Goal: Task Accomplishment & Management: Manage account settings

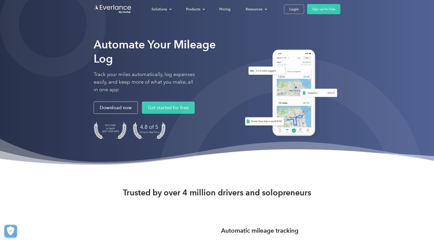
click at [291, 4] on div "Solutions For companies Easy vehicle reimbursements For self-employed Maximize …" at bounding box center [217, 9] width 247 height 18
click at [291, 6] on div "Login" at bounding box center [293, 9] width 9 height 6
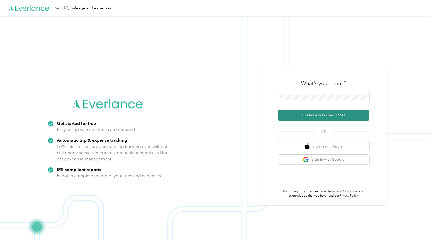
click at [333, 116] on button "Continue with Email / SSO" at bounding box center [323, 115] width 91 height 11
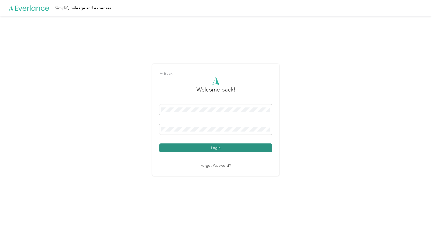
click at [227, 144] on button "Login" at bounding box center [215, 148] width 113 height 9
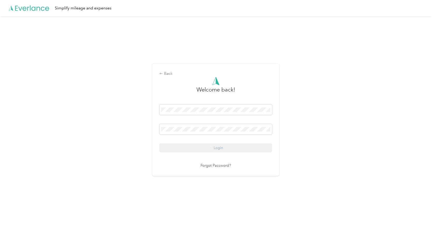
click at [228, 147] on div "Login" at bounding box center [215, 129] width 113 height 48
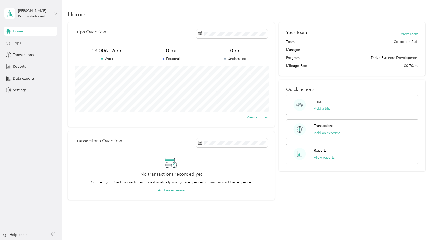
click at [43, 42] on div "Trips" at bounding box center [30, 43] width 53 height 9
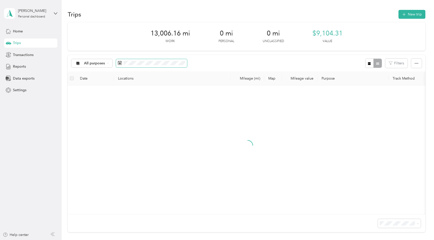
click at [166, 60] on span at bounding box center [151, 63] width 71 height 9
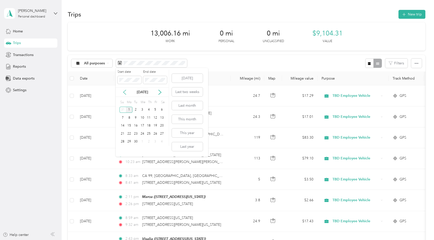
click at [125, 92] on icon at bounding box center [124, 92] width 5 height 5
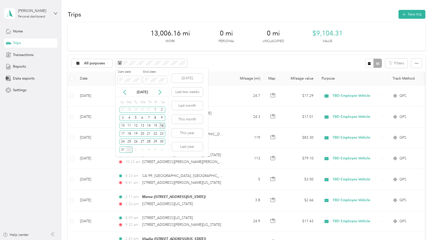
drag, startPoint x: 155, startPoint y: 127, endPoint x: 160, endPoint y: 126, distance: 5.3
click at [161, 128] on div "10 11 12 13 14 15 16" at bounding box center [143, 126] width 46 height 8
click at [160, 126] on div "16" at bounding box center [162, 126] width 7 height 6
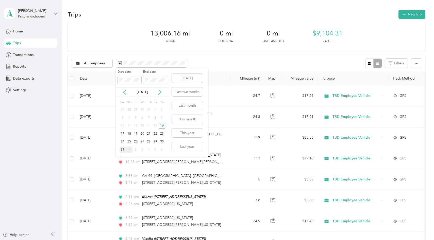
click at [122, 151] on div "31" at bounding box center [123, 150] width 7 height 6
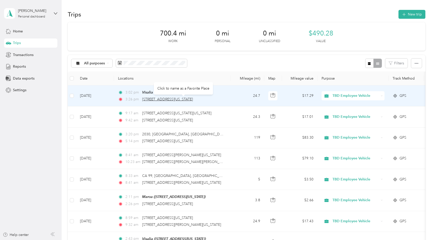
click at [166, 99] on span "1300, 2nd Street, Selma, Fresno County, California, 93662, USA" at bounding box center [167, 99] width 51 height 4
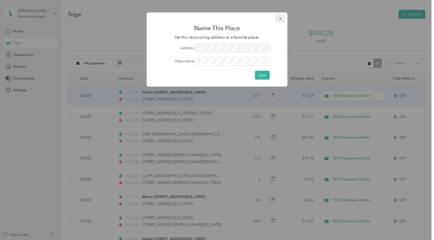
click at [283, 18] on button "button" at bounding box center [280, 18] width 11 height 9
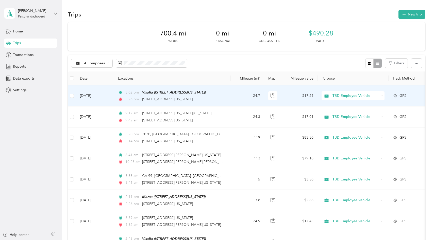
click at [96, 95] on td "Aug 28, 2025" at bounding box center [95, 96] width 38 height 21
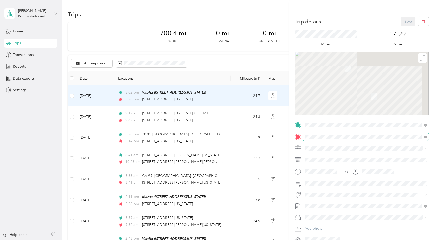
click at [323, 139] on span at bounding box center [366, 137] width 126 height 8
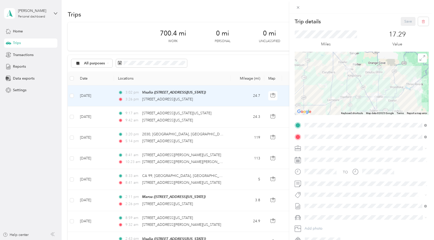
click at [344, 157] on div "TEAM Selma" at bounding box center [353, 157] width 79 height 6
click at [408, 20] on button "Save" at bounding box center [408, 21] width 15 height 9
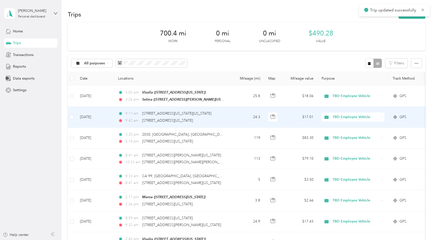
click at [91, 119] on td "Aug 28, 2025" at bounding box center [95, 117] width 38 height 21
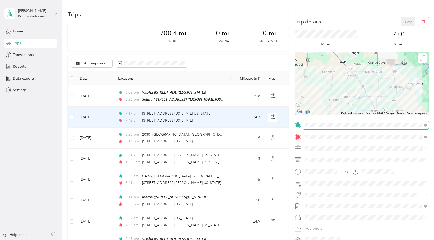
click at [312, 122] on span at bounding box center [366, 125] width 126 height 8
click at [343, 145] on div "TEAM Selma" at bounding box center [353, 146] width 79 height 6
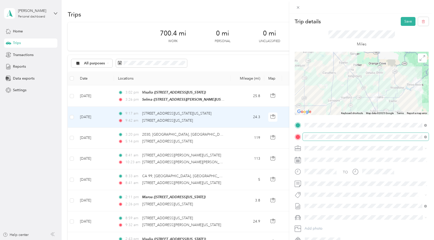
click at [329, 141] on span at bounding box center [366, 137] width 126 height 8
click at [341, 165] on div "TEAM Visalia 4207 West Noble Avenue, 93277, Visalia, California, United States" at bounding box center [339, 161] width 51 height 12
click at [405, 22] on button "Save" at bounding box center [408, 21] width 15 height 9
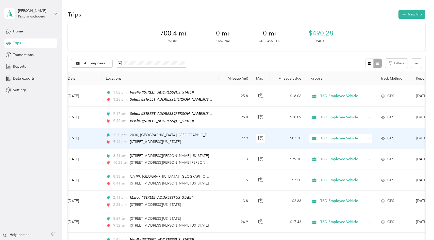
scroll to position [0, 15]
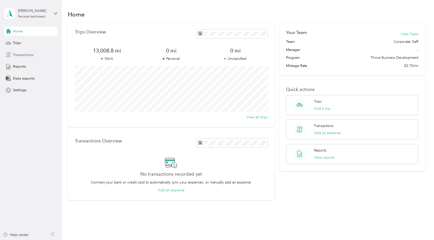
click at [38, 56] on div "Transactions" at bounding box center [30, 54] width 53 height 9
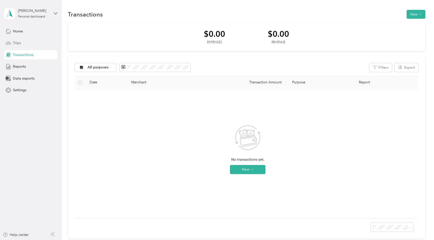
click at [39, 45] on div "Trips" at bounding box center [30, 43] width 53 height 9
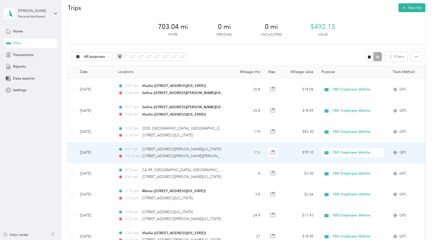
scroll to position [9, 0]
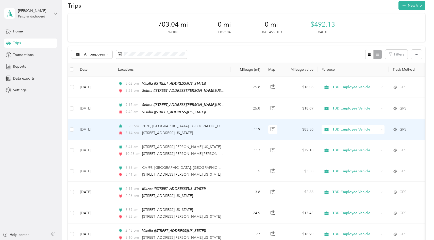
click at [93, 132] on td "Aug 27, 2025" at bounding box center [95, 130] width 38 height 21
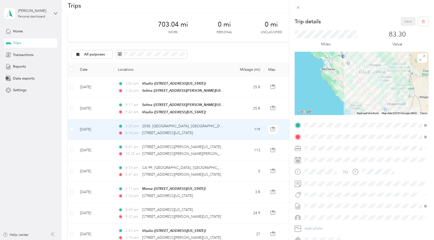
click at [343, 151] on span "8665 El Camino Real, 93422, Atascadero, California, United States" at bounding box center [339, 153] width 51 height 4
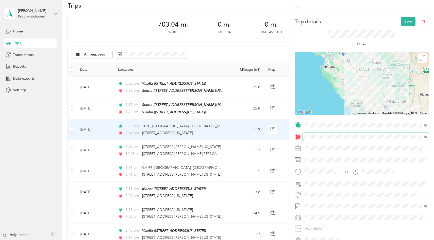
click at [331, 240] on div "Trip details Save This trip cannot be edited because it is either under review,…" at bounding box center [216, 240] width 432 height 0
click at [339, 157] on strong "Selma" at bounding box center [337, 156] width 10 height 5
click at [405, 20] on button "Save" at bounding box center [408, 21] width 15 height 9
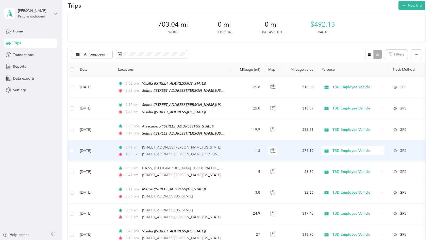
click at [93, 151] on td "Aug 27, 2025" at bounding box center [95, 151] width 38 height 21
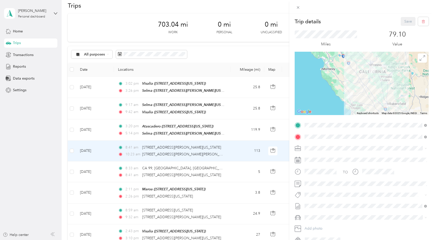
click at [334, 149] on div "TEAM Selma 2851 Whitson Street, 93662, Selma, California, United States" at bounding box center [353, 149] width 79 height 12
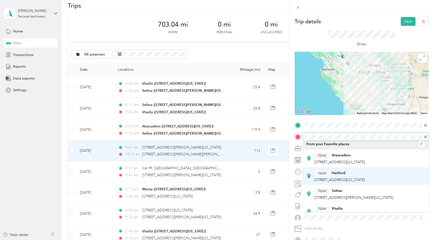
scroll to position [3, 0]
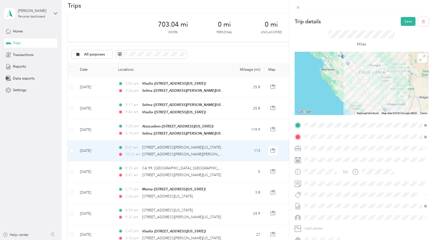
click at [339, 190] on div "TEAM Selma" at bounding box center [353, 189] width 79 height 6
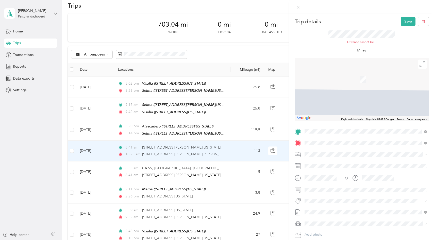
click at [344, 166] on div "TEAM Atascadero 8665 El Camino Real, 93422, Atascadero, California, United Stat…" at bounding box center [339, 166] width 51 height 12
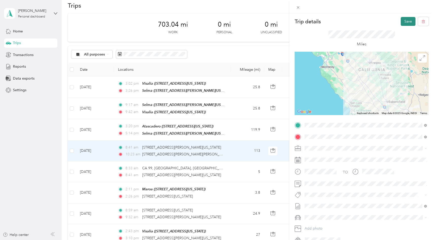
click at [406, 22] on button "Save" at bounding box center [408, 21] width 15 height 9
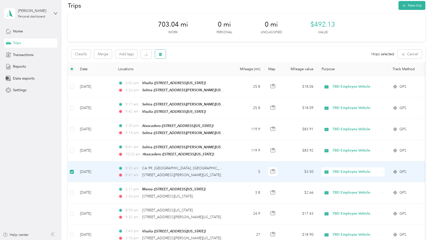
click at [160, 54] on icon "button" at bounding box center [160, 54] width 3 height 3
click at [198, 75] on button "Yes" at bounding box center [198, 75] width 10 height 8
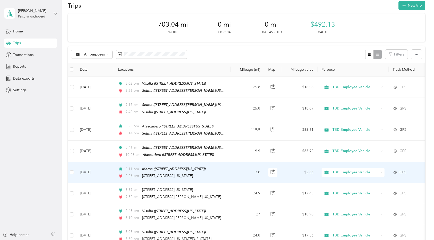
click at [100, 170] on td "Aug 26, 2025" at bounding box center [95, 172] width 38 height 21
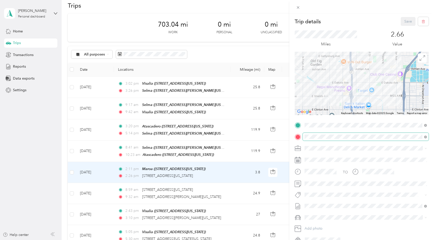
click at [323, 140] on span at bounding box center [366, 137] width 126 height 8
click at [334, 154] on div "TEAM Ashlan 4175 E Ashlan Ave, 93726, Fresno, California, United States" at bounding box center [365, 159] width 119 height 14
click at [404, 22] on button "Save" at bounding box center [408, 21] width 15 height 9
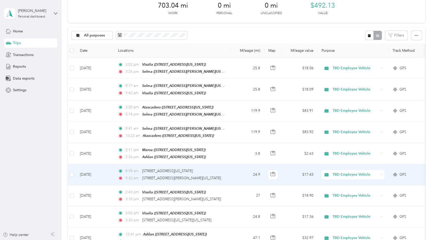
scroll to position [28, 0]
click at [92, 173] on td "Aug 26, 2025" at bounding box center [95, 174] width 38 height 21
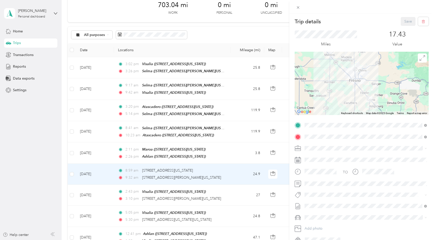
click at [357, 147] on div "TEAM Selma" at bounding box center [353, 145] width 79 height 6
click at [350, 134] on span at bounding box center [366, 137] width 126 height 8
click at [342, 162] on div "TEAM Corporate Office 340 West Fallbrook Avenue, 93711, Fresno, California, Uni…" at bounding box center [339, 159] width 51 height 12
click at [406, 24] on button "Save" at bounding box center [408, 21] width 15 height 9
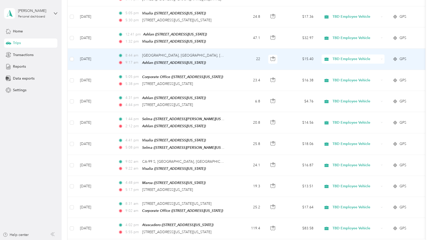
scroll to position [254, 0]
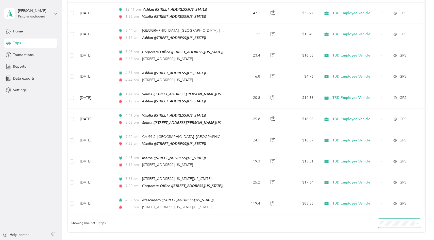
click at [395, 224] on span at bounding box center [399, 223] width 43 height 9
click at [395, 219] on span at bounding box center [399, 223] width 43 height 9
click at [398, 212] on div "100 per load" at bounding box center [402, 210] width 36 height 5
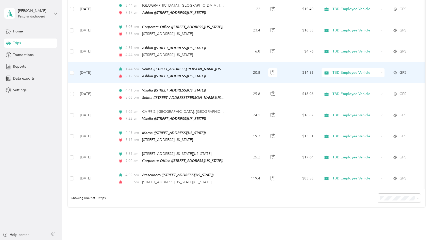
scroll to position [284, 0]
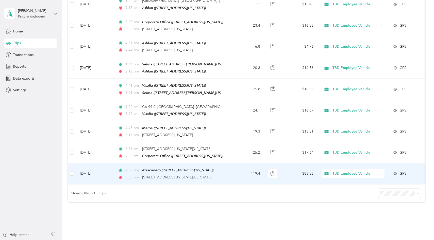
click at [93, 172] on td "Aug 18, 2025" at bounding box center [95, 173] width 38 height 21
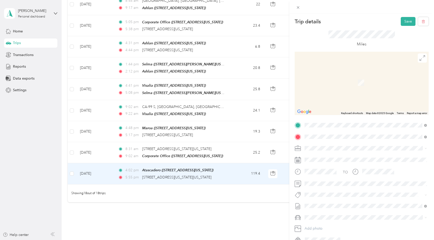
click at [368, 163] on span "2851 Whitson Street, 93662, Selma, California, United States" at bounding box center [353, 164] width 79 height 4
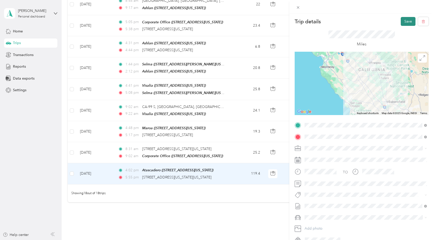
click at [406, 21] on button "Save" at bounding box center [408, 21] width 15 height 9
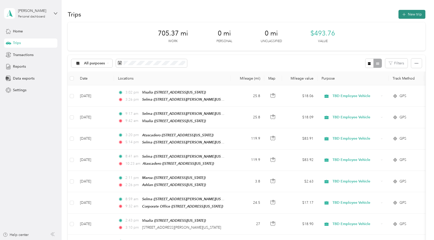
click at [414, 12] on button "New trip" at bounding box center [412, 14] width 27 height 9
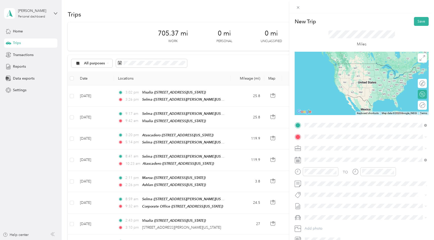
click at [344, 146] on div "TEAM Selma" at bounding box center [353, 146] width 79 height 6
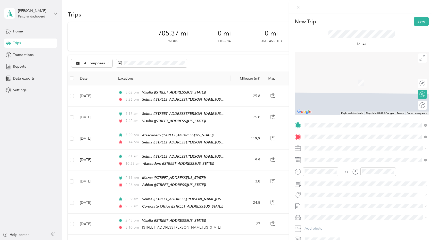
click at [346, 155] on div "TEAM Atascadero" at bounding box center [339, 158] width 51 height 6
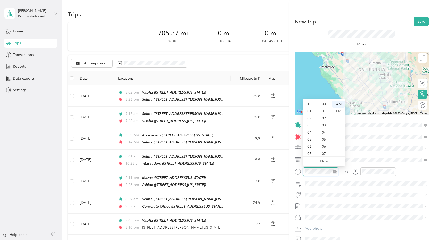
scroll to position [30, 0]
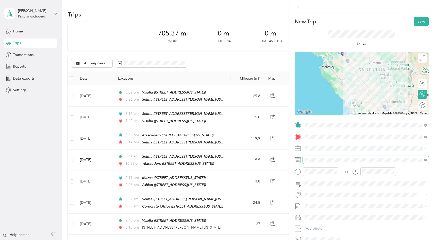
click at [310, 163] on span at bounding box center [366, 160] width 126 height 8
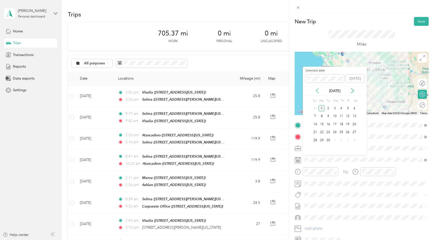
click at [315, 90] on icon at bounding box center [317, 90] width 5 height 5
click at [324, 131] on div "18" at bounding box center [322, 132] width 7 height 6
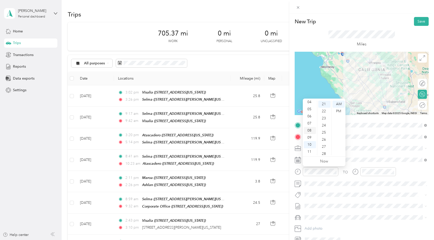
click at [311, 130] on div "08" at bounding box center [310, 130] width 12 height 7
click at [324, 144] on div "45" at bounding box center [324, 144] width 12 height 7
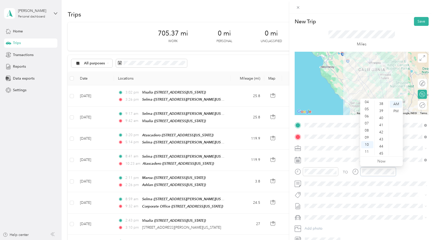
scroll to position [303, 0]
click at [369, 151] on div "11" at bounding box center [367, 151] width 12 height 7
click at [381, 105] on div "00" at bounding box center [382, 104] width 12 height 7
click at [333, 171] on icon "close-circle" at bounding box center [335, 172] width 4 height 4
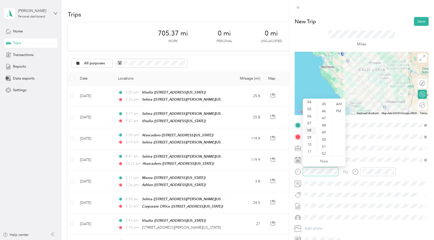
click at [309, 131] on div "08" at bounding box center [310, 130] width 12 height 7
click at [324, 148] on div "54" at bounding box center [324, 149] width 12 height 7
click at [412, 39] on div "Miles" at bounding box center [362, 39] width 134 height 26
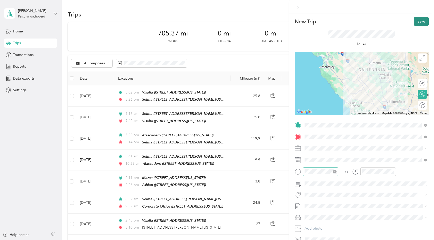
click at [419, 20] on button "Save" at bounding box center [421, 21] width 15 height 9
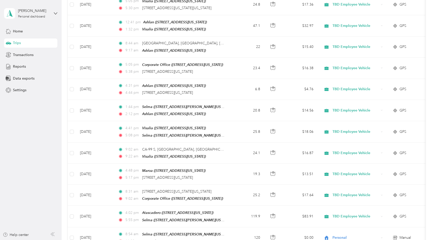
scroll to position [334, 0]
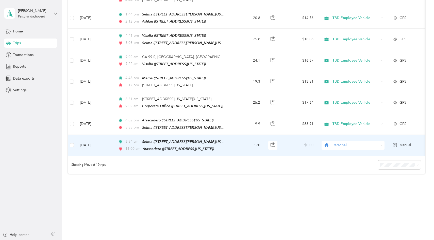
click at [338, 143] on span "Personal" at bounding box center [356, 146] width 46 height 6
click at [338, 150] on span "TBD Employee Vehicle" at bounding box center [357, 150] width 47 height 5
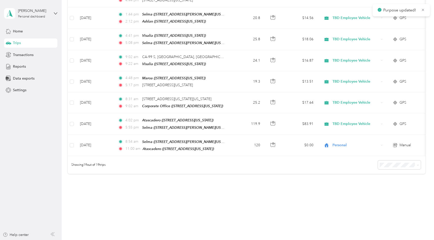
click at [291, 167] on div "Showing 19 out of 19 trips" at bounding box center [246, 165] width 357 height 18
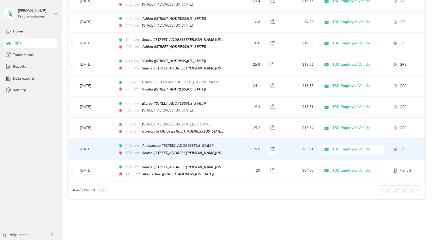
scroll to position [306, 0]
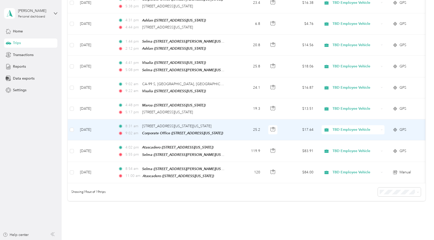
click at [92, 125] on td "Aug 19, 2025" at bounding box center [95, 130] width 38 height 21
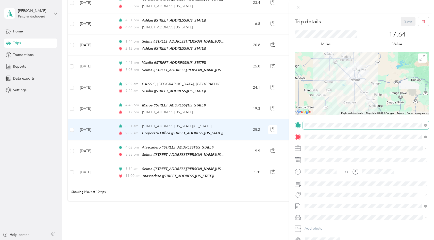
click at [350, 128] on span at bounding box center [366, 125] width 126 height 8
click at [343, 146] on div "TEAM Selma" at bounding box center [353, 146] width 79 height 6
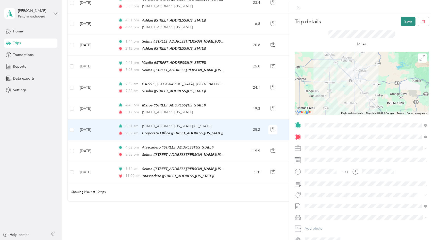
click at [405, 19] on button "Save" at bounding box center [408, 21] width 15 height 9
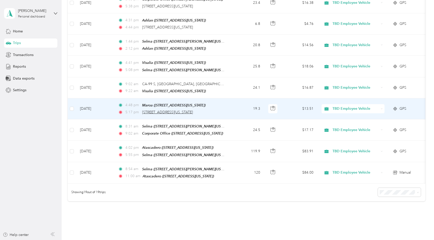
click at [193, 110] on span "2554, Pine Street, Selma, Fresno County, California, 93662, USA" at bounding box center [167, 112] width 51 height 4
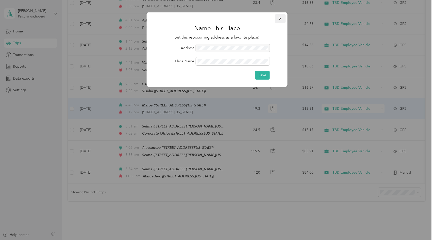
click at [280, 20] on icon "button" at bounding box center [281, 19] width 4 height 4
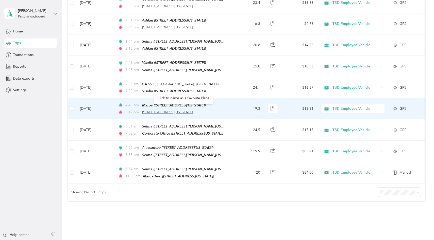
click at [158, 110] on span "2554, Pine Street, Selma, Fresno County, California, 93662, USA" at bounding box center [167, 112] width 51 height 4
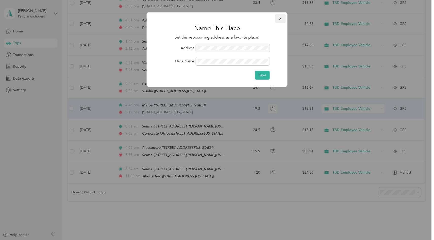
click at [279, 18] on icon "button" at bounding box center [281, 19] width 4 height 4
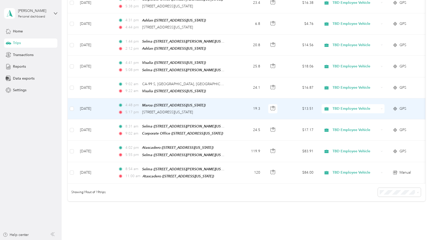
click at [96, 107] on td "Aug 19, 2025" at bounding box center [95, 108] width 38 height 21
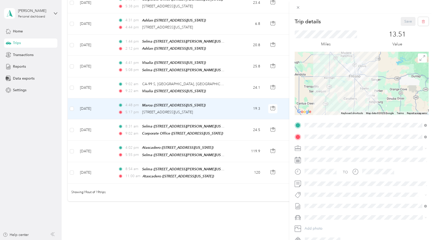
click at [341, 156] on strong "Selma" at bounding box center [337, 158] width 10 height 5
click at [407, 21] on button "Save" at bounding box center [408, 21] width 15 height 9
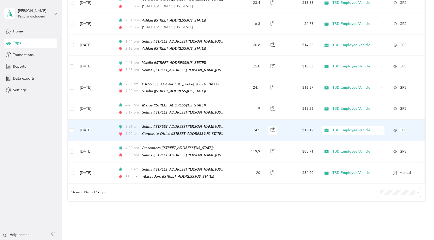
scroll to position [305, 0]
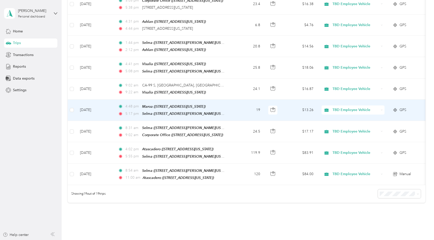
click at [139, 111] on span "5:17 pm" at bounding box center [132, 114] width 14 height 6
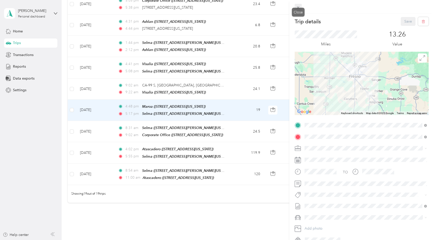
click at [299, 8] on icon at bounding box center [298, 7] width 4 height 4
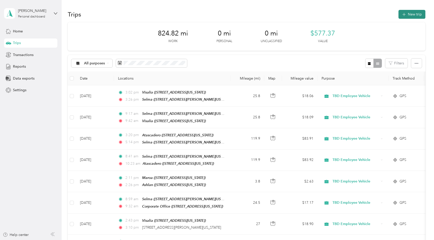
click at [417, 14] on button "New trip" at bounding box center [412, 14] width 27 height 9
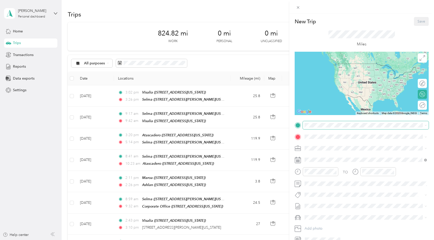
click at [324, 128] on span at bounding box center [366, 125] width 126 height 8
click at [341, 148] on div "TEAM Corporate Office 340 West Fallbrook Avenue, 93711, Fresno, California, Uni…" at bounding box center [339, 149] width 51 height 12
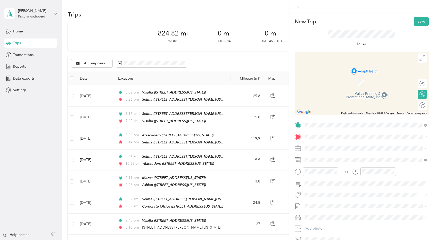
click at [344, 161] on div "TEAM Maroa 3003 North Maroa Avenue, 93704, Fresno, California, United States" at bounding box center [339, 159] width 51 height 12
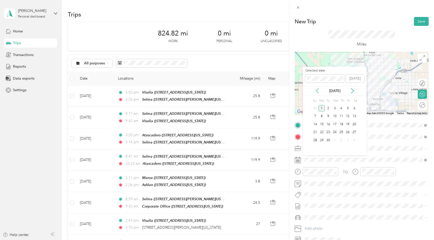
click at [319, 92] on icon at bounding box center [317, 90] width 5 height 5
click at [329, 133] on div "19" at bounding box center [328, 132] width 7 height 6
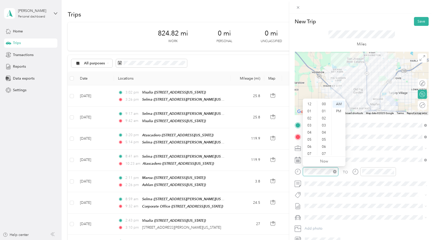
scroll to position [30, 0]
click at [323, 112] on div "30" at bounding box center [324, 111] width 12 height 7
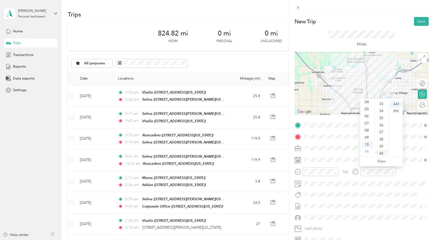
click at [383, 151] on div "40" at bounding box center [382, 153] width 12 height 7
click at [382, 41] on div "Miles" at bounding box center [361, 38] width 67 height 17
click at [421, 21] on button "Save" at bounding box center [421, 21] width 15 height 9
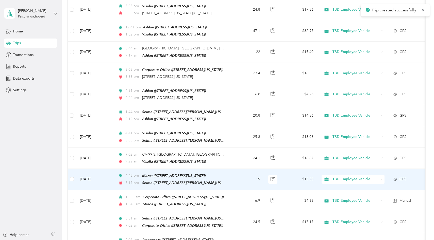
scroll to position [251, 0]
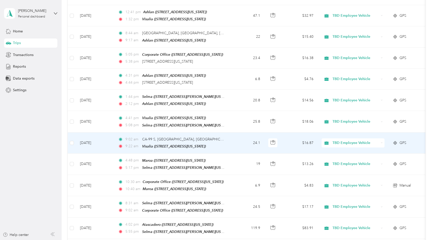
click at [107, 137] on td "Aug 20, 2025" at bounding box center [95, 143] width 38 height 21
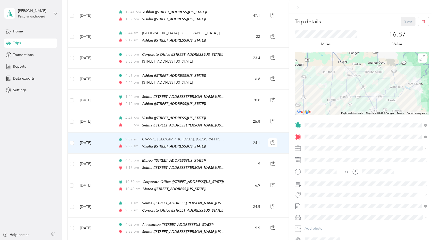
click at [346, 150] on div "TEAM Selma 2851 Whitson Street, 93662, Selma, California, United States" at bounding box center [353, 149] width 79 height 12
click at [406, 21] on button "Save" at bounding box center [408, 21] width 15 height 9
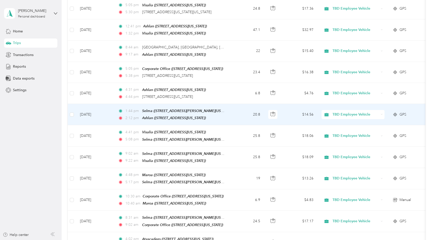
scroll to position [227, 0]
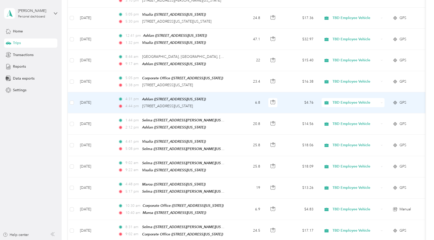
click at [94, 101] on td "Aug 21, 2025" at bounding box center [95, 102] width 38 height 21
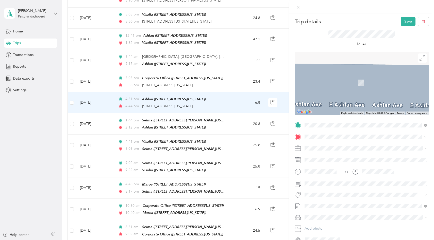
click at [348, 159] on div "TEAM Corporate Office" at bounding box center [339, 158] width 51 height 6
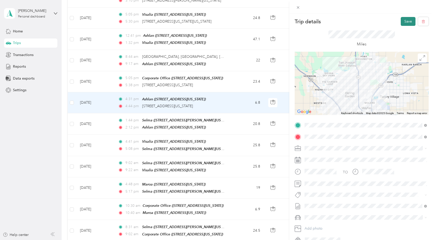
click at [406, 21] on button "Save" at bounding box center [408, 21] width 15 height 9
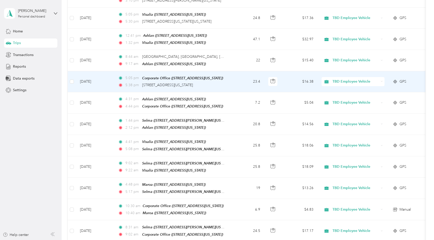
click at [95, 80] on td "Aug 21, 2025" at bounding box center [95, 81] width 38 height 21
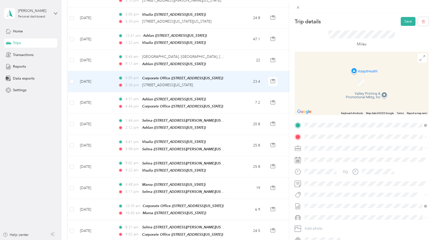
click at [371, 158] on div "TEAM Selma" at bounding box center [353, 156] width 79 height 6
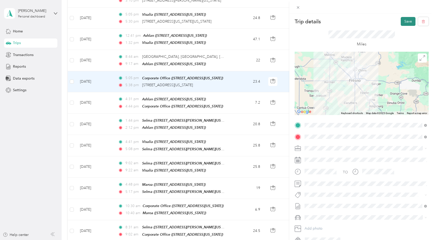
click at [409, 17] on button "Save" at bounding box center [408, 21] width 15 height 9
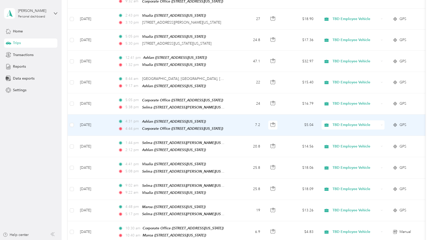
scroll to position [205, 0]
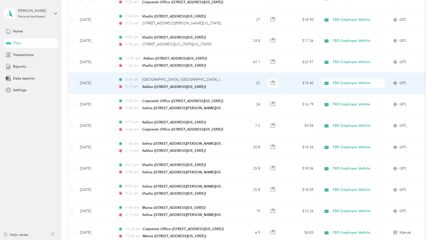
click at [93, 82] on td "Aug 22, 2025" at bounding box center [95, 83] width 38 height 21
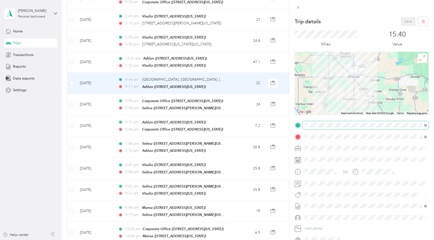
click at [332, 123] on span at bounding box center [366, 125] width 126 height 8
click at [337, 146] on strong "Selma" at bounding box center [337, 146] width 10 height 5
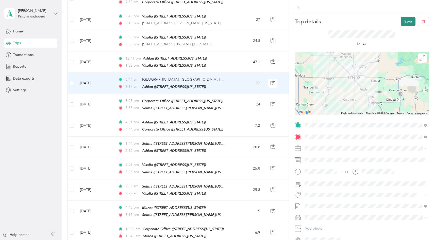
click at [407, 22] on button "Save" at bounding box center [408, 21] width 15 height 9
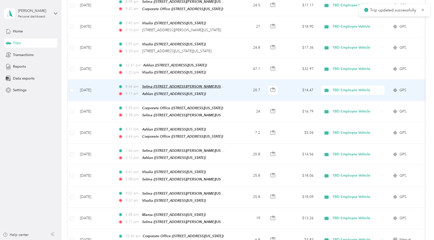
scroll to position [198, 0]
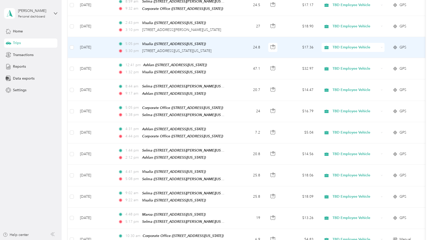
click at [96, 47] on td "Aug 22, 2025" at bounding box center [95, 47] width 38 height 21
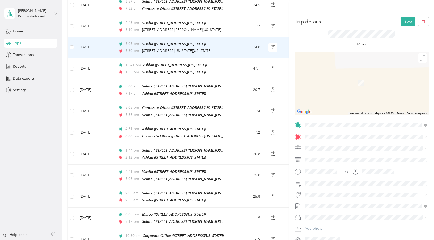
click at [375, 158] on div "TEAM Selma" at bounding box center [353, 158] width 79 height 6
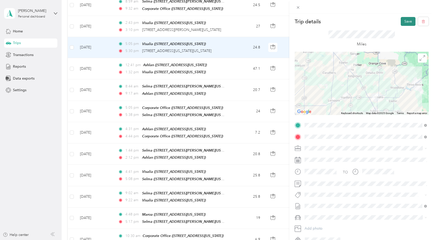
click at [406, 22] on button "Save" at bounding box center [408, 21] width 15 height 9
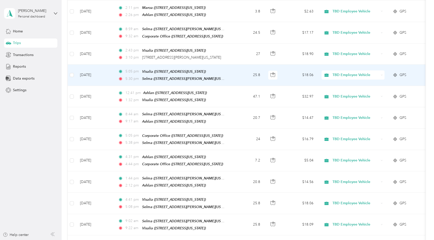
scroll to position [169, 0]
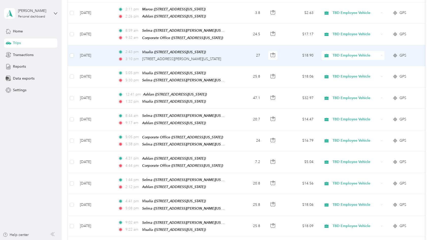
click at [100, 54] on td "Aug 25, 2025" at bounding box center [95, 55] width 38 height 21
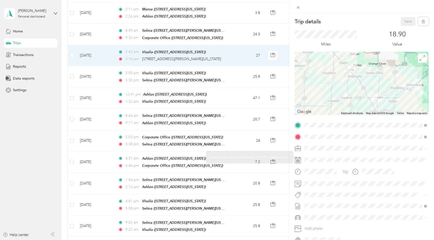
click at [348, 143] on div "TO Add photo" at bounding box center [362, 182] width 134 height 123
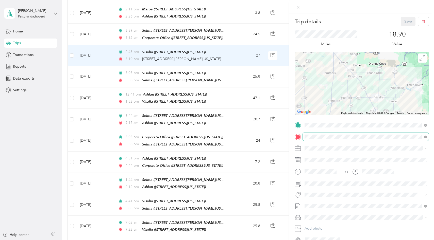
click at [348, 139] on span at bounding box center [366, 137] width 126 height 8
click at [344, 160] on div "TEAM Selma 2851 Whitson Street, 93662, Selma, California, United States" at bounding box center [353, 161] width 79 height 12
click at [405, 23] on button "Save" at bounding box center [408, 21] width 15 height 9
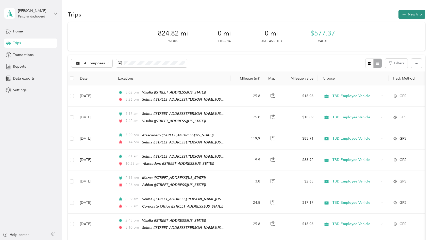
click at [403, 15] on button "New trip" at bounding box center [412, 14] width 27 height 9
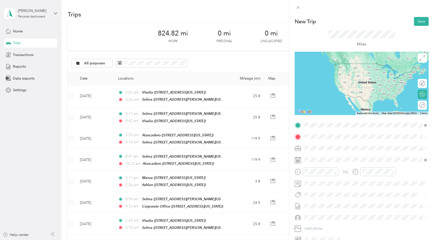
click at [355, 145] on div "TEAM Selma" at bounding box center [353, 146] width 79 height 6
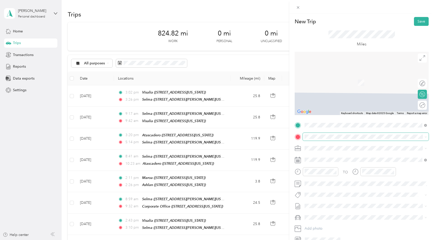
click at [343, 140] on span at bounding box center [366, 137] width 126 height 8
click at [361, 158] on div "TEAM Visalia" at bounding box center [339, 158] width 51 height 6
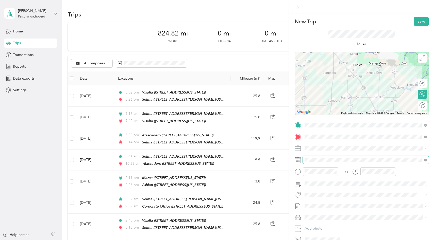
click at [313, 162] on span at bounding box center [366, 160] width 126 height 8
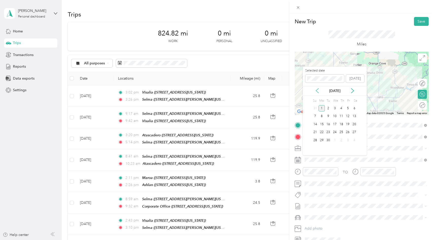
click at [316, 89] on icon at bounding box center [317, 90] width 5 height 5
click at [325, 138] on div "26" at bounding box center [328, 140] width 7 height 6
click at [320, 141] on div "25" at bounding box center [322, 140] width 7 height 6
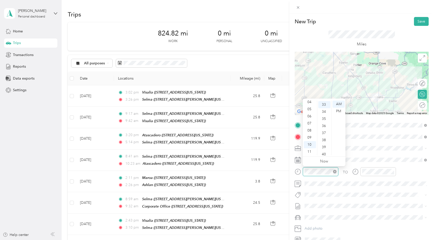
scroll to position [235, 0]
click at [311, 137] on div "09" at bounding box center [310, 137] width 12 height 7
click at [323, 104] on div "00" at bounding box center [324, 104] width 12 height 7
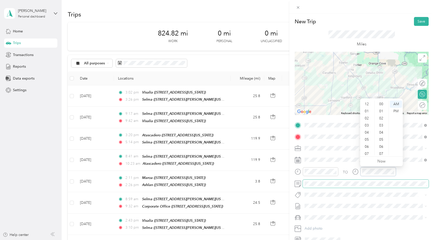
scroll to position [30, 0]
click at [365, 141] on div "09" at bounding box center [367, 137] width 12 height 7
click at [425, 22] on button "Save" at bounding box center [421, 21] width 15 height 9
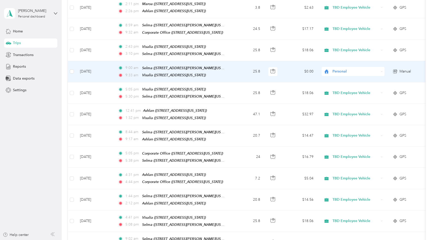
scroll to position [171, 0]
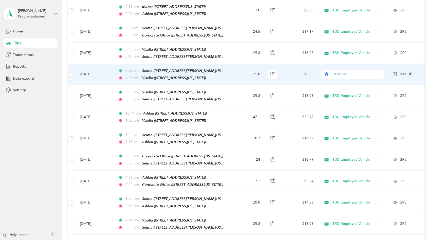
click at [332, 75] on span "Personal" at bounding box center [350, 75] width 55 height 6
click at [336, 84] on ol "TBD Employee Vehicle Personal" at bounding box center [353, 84] width 63 height 18
click at [340, 73] on span "Personal" at bounding box center [356, 75] width 46 height 6
click at [343, 81] on span "TBD Employee Vehicle" at bounding box center [357, 81] width 47 height 5
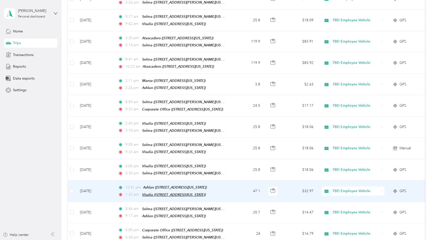
scroll to position [0, 0]
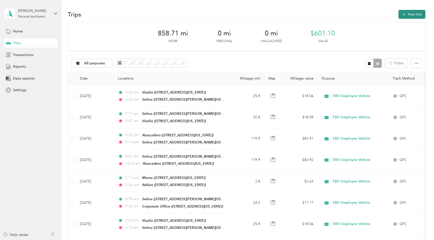
click at [420, 14] on button "New trip" at bounding box center [412, 14] width 27 height 9
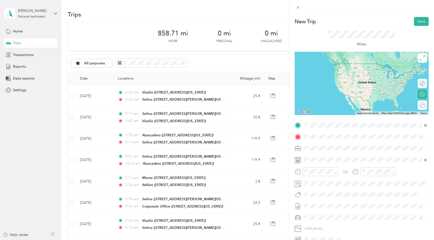
click at [352, 153] on div "TEAM Corporate Office 340 West Fallbrook Avenue, 93711, Fresno, California, Uni…" at bounding box center [339, 149] width 51 height 12
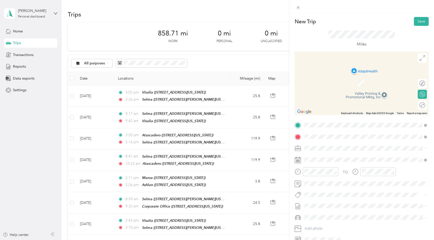
click at [348, 161] on div "TEAM Maroa 3003 North Maroa Avenue, 93704, Fresno, California, United States" at bounding box center [339, 161] width 51 height 12
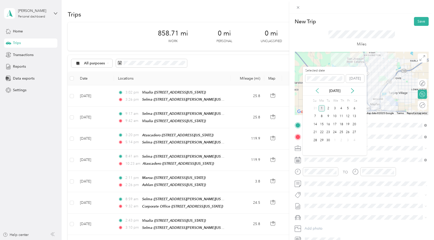
click at [317, 92] on icon at bounding box center [317, 90] width 5 height 5
click at [327, 139] on div "26" at bounding box center [328, 140] width 7 height 6
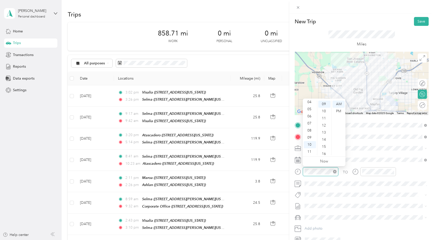
scroll to position [64, 0]
click at [309, 145] on div "10" at bounding box center [310, 144] width 12 height 7
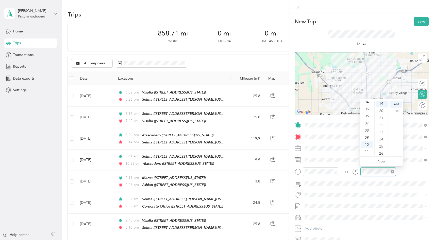
scroll to position [135, 0]
click at [395, 103] on div "AM" at bounding box center [396, 104] width 12 height 7
click at [397, 16] on div "New Trip Save This trip cannot be edited because it is either under review, app…" at bounding box center [361, 133] width 145 height 240
click at [419, 19] on button "Save" at bounding box center [421, 21] width 15 height 9
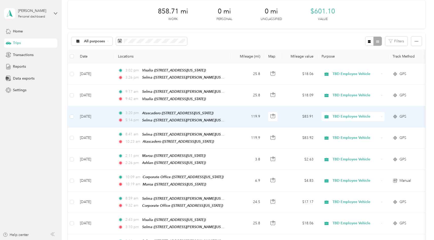
scroll to position [0, 0]
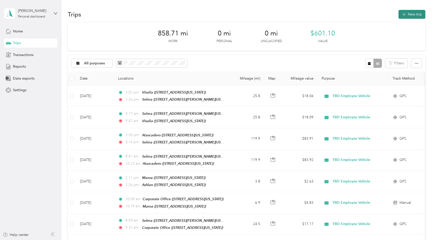
click at [411, 15] on button "New trip" at bounding box center [412, 14] width 27 height 9
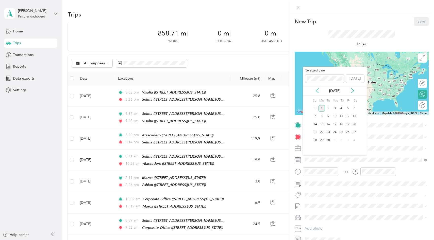
click at [317, 91] on icon at bounding box center [317, 90] width 5 height 5
click at [327, 141] on div "26" at bounding box center [328, 140] width 7 height 6
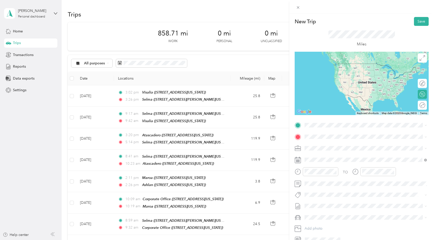
click at [324, 34] on div "Miles" at bounding box center [362, 39] width 134 height 26
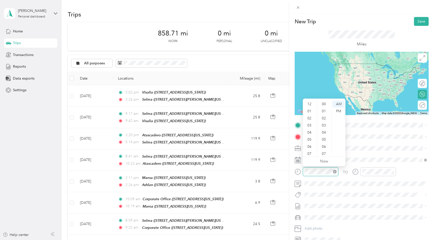
scroll to position [30, 0]
click at [308, 111] on div "05" at bounding box center [310, 109] width 12 height 7
click at [323, 108] on div "20" at bounding box center [324, 109] width 12 height 7
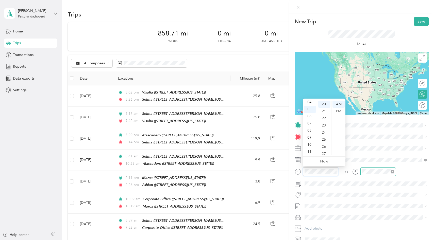
click at [362, 175] on div at bounding box center [378, 172] width 36 height 9
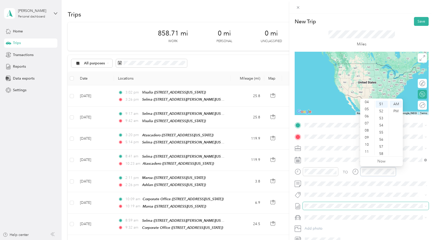
scroll to position [7, 0]
click at [382, 115] on div "45" at bounding box center [382, 115] width 12 height 7
click at [368, 132] on div "05" at bounding box center [367, 132] width 12 height 7
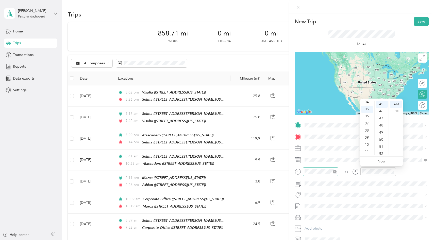
click at [323, 169] on div at bounding box center [321, 172] width 36 height 9
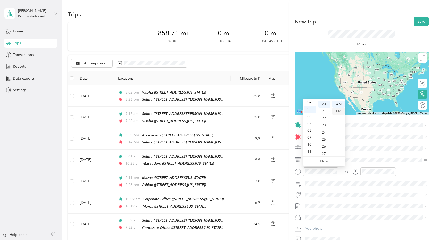
click at [340, 113] on div "PM" at bounding box center [339, 111] width 12 height 7
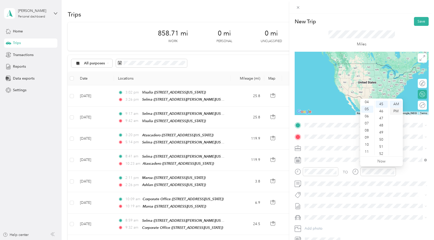
click at [395, 111] on div "PM" at bounding box center [396, 111] width 12 height 7
click at [342, 146] on strong "Ashlan" at bounding box center [347, 146] width 30 height 5
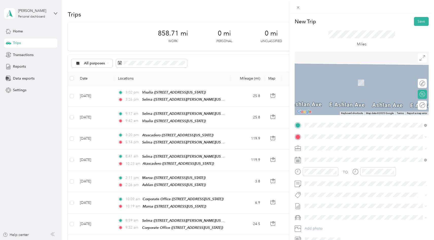
click at [337, 132] on div "TO Add photo" at bounding box center [362, 182] width 134 height 123
click at [343, 160] on div "TEAM Selma 2851 Whitson Street, 93662, Selma, California, United States" at bounding box center [353, 161] width 79 height 12
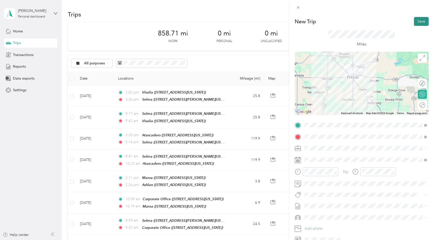
click at [423, 21] on button "Save" at bounding box center [421, 21] width 15 height 9
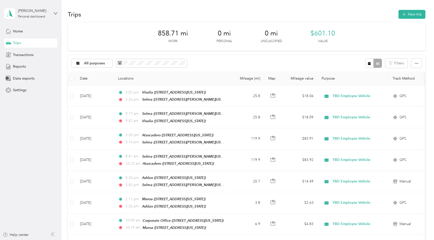
click at [132, 17] on div "Trips New trip" at bounding box center [246, 14] width 357 height 11
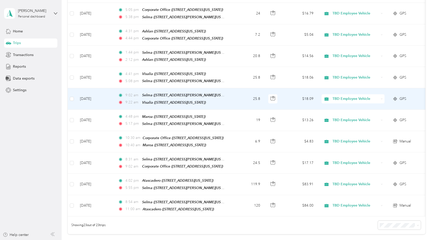
scroll to position [349, 0]
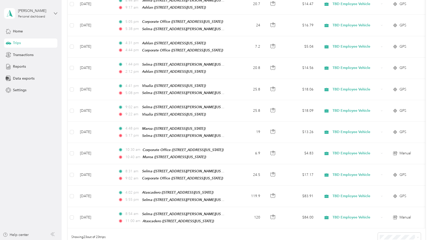
click at [57, 13] on icon at bounding box center [55, 13] width 3 height 2
click at [28, 10] on div "[PERSON_NAME]" at bounding box center [34, 10] width 32 height 5
click at [14, 31] on span "Home" at bounding box center [18, 31] width 10 height 5
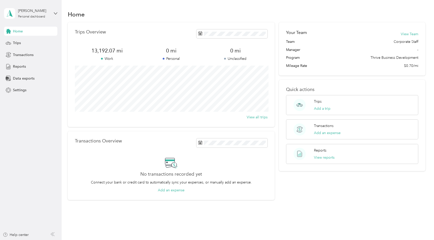
drag, startPoint x: 423, startPoint y: 65, endPoint x: 394, endPoint y: 69, distance: 29.2
click at [394, 69] on div "Your Team View Team Team Corporate Staff Manager - Program Thrive Business Deve…" at bounding box center [352, 48] width 146 height 53
drag, startPoint x: 409, startPoint y: 62, endPoint x: 418, endPoint y: 60, distance: 9.0
click at [418, 61] on div "Team Corporate Staff Manager - Program Thrive Business Development Mileage Rate…" at bounding box center [352, 53] width 132 height 29
drag, startPoint x: 421, startPoint y: 66, endPoint x: 401, endPoint y: 69, distance: 20.7
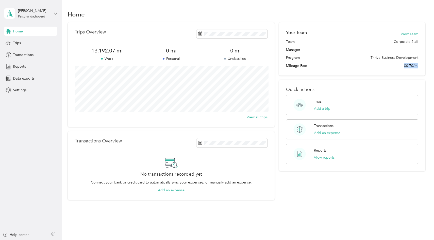
click at [401, 69] on div "Your Team View Team Team Corporate Staff Manager - Program Thrive Business Deve…" at bounding box center [352, 48] width 146 height 53
click at [185, 22] on div "Trips Overview 13,192.07 mi Work 0 mi Personal 0 mi Unclassified View all trips" at bounding box center [171, 74] width 207 height 105
click at [31, 67] on div "Reports" at bounding box center [30, 66] width 53 height 9
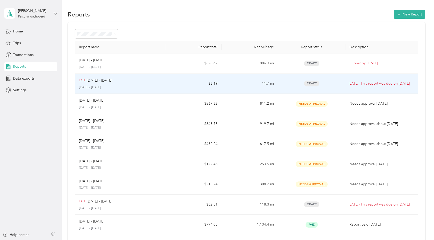
click at [188, 82] on td "$8.19" at bounding box center [193, 84] width 56 height 20
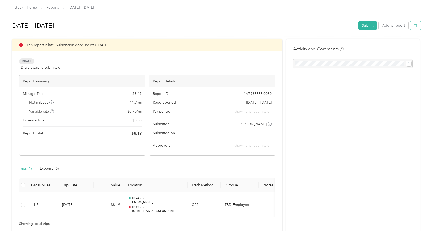
click at [417, 26] on icon "button" at bounding box center [416, 26] width 4 height 4
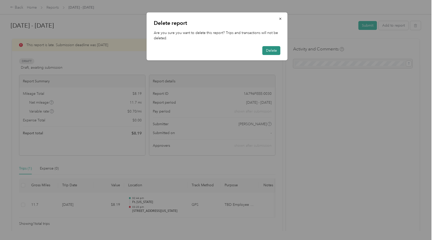
click at [271, 48] on button "Delete" at bounding box center [271, 50] width 18 height 9
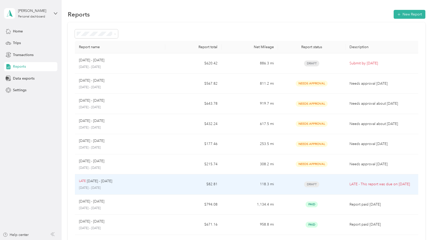
click at [163, 184] on td "LATE May 16 - 31, 2025 May 16 - 31, 2025" at bounding box center [120, 185] width 90 height 20
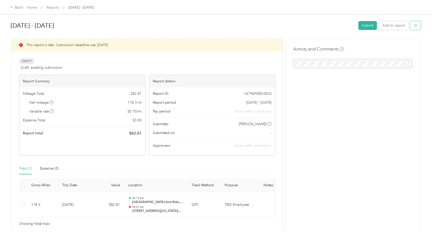
click at [417, 26] on icon "button" at bounding box center [416, 26] width 4 height 4
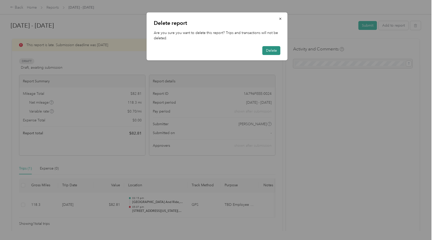
click at [270, 52] on button "Delete" at bounding box center [271, 50] width 18 height 9
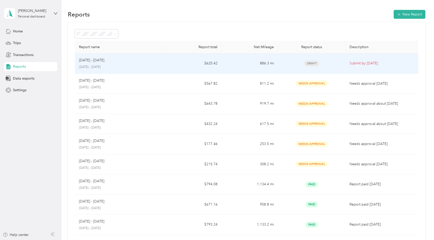
click at [129, 55] on td "Aug 16 - 31, 2025 August 16 - 31, 2025" at bounding box center [120, 64] width 90 height 20
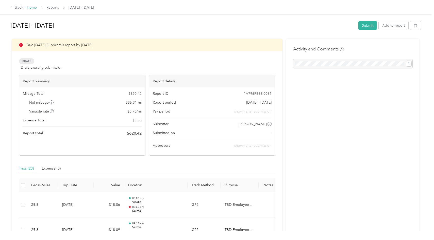
click at [33, 7] on link "Home" at bounding box center [32, 7] width 10 height 4
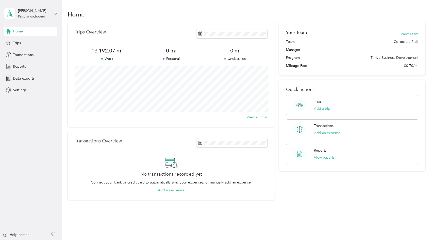
click at [24, 48] on div "Home Trips Transactions Reports Data exports Settings" at bounding box center [30, 61] width 53 height 68
click at [24, 41] on div "Trips" at bounding box center [30, 43] width 53 height 9
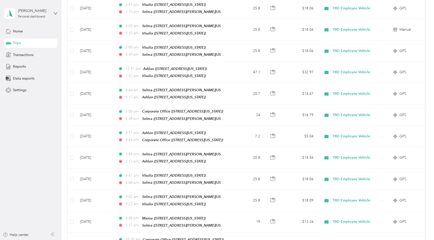
scroll to position [167, 0]
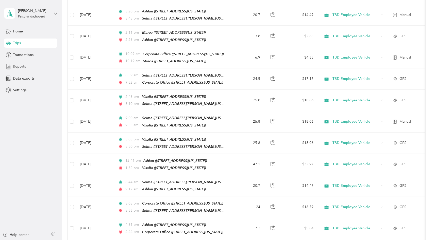
click at [29, 71] on div "Reports" at bounding box center [30, 66] width 53 height 9
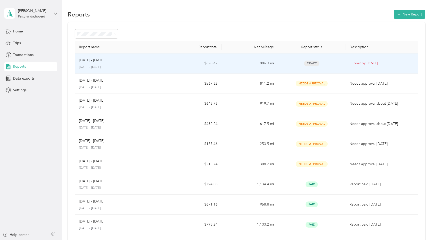
click at [94, 58] on p "Aug 16 - 31, 2025" at bounding box center [91, 61] width 25 height 6
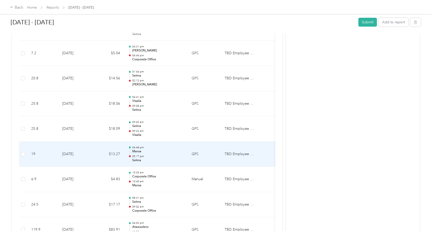
scroll to position [505, 0]
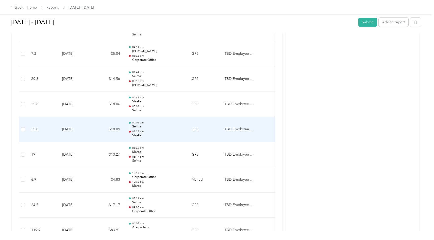
click at [145, 128] on p "Selma" at bounding box center [157, 127] width 51 height 5
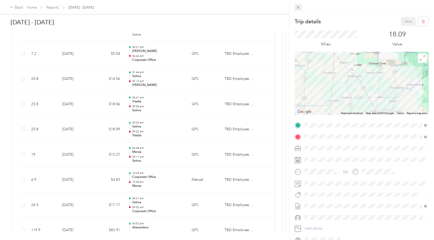
click at [297, 5] on icon at bounding box center [298, 7] width 4 height 4
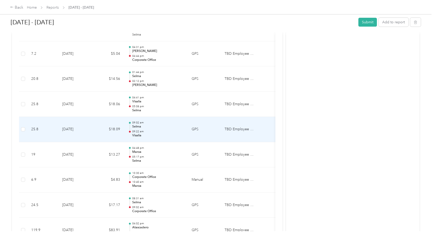
click at [129, 141] on td "09:02 am Selma 09:22 am Visalia" at bounding box center [155, 129] width 63 height 25
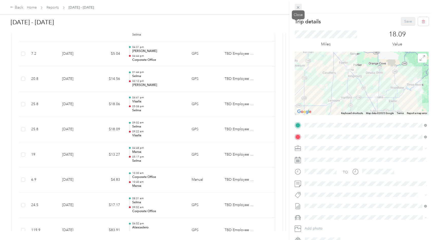
click at [299, 7] on icon at bounding box center [298, 7] width 4 height 4
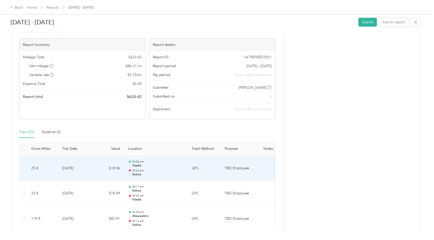
scroll to position [0, 0]
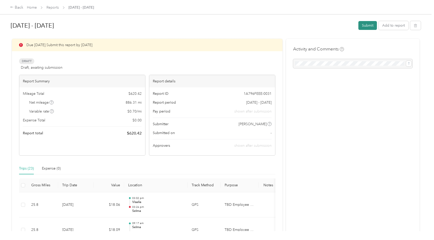
click at [365, 23] on button "Submit" at bounding box center [367, 25] width 19 height 9
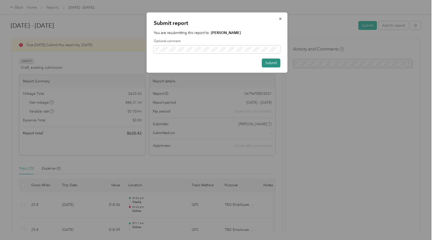
click at [270, 66] on button "Submit" at bounding box center [271, 63] width 19 height 9
